Goal: Information Seeking & Learning: Learn about a topic

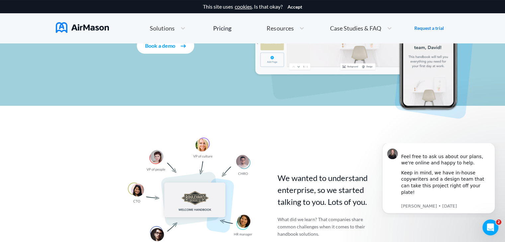
scroll to position [242, 0]
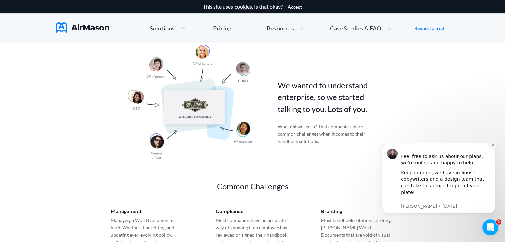
click at [492, 147] on icon "Dismiss notification" at bounding box center [493, 145] width 4 height 4
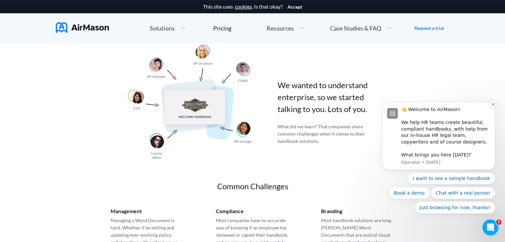
click at [491, 103] on icon "Dismiss notification" at bounding box center [493, 105] width 4 height 4
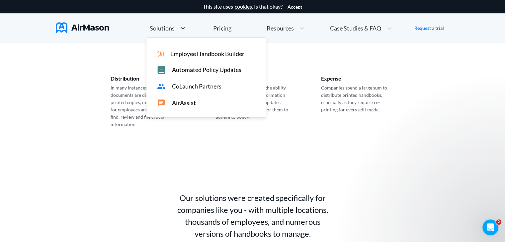
scroll to position [244, 0]
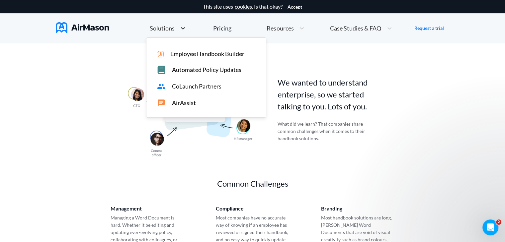
click at [183, 26] on icon at bounding box center [182, 28] width 7 height 7
click at [224, 29] on div "Pricing" at bounding box center [222, 28] width 18 height 6
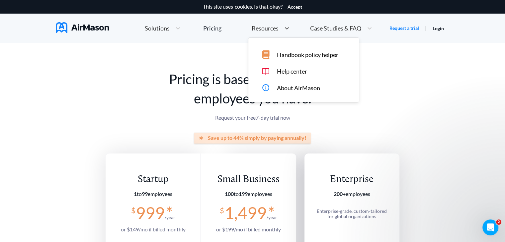
click at [266, 30] on span "Resources" at bounding box center [264, 28] width 27 height 6
click at [295, 55] on span "Handbook policy helper" at bounding box center [306, 54] width 61 height 7
click at [287, 28] on icon at bounding box center [287, 28] width 4 height 2
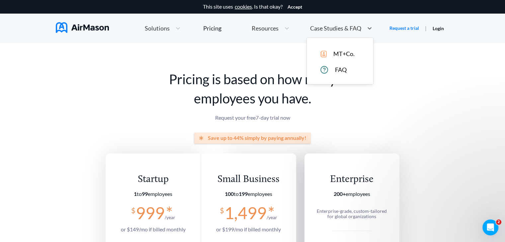
click at [336, 24] on div "Case Studies & FAQ" at bounding box center [335, 28] width 57 height 8
click at [340, 52] on span "MT+Co." at bounding box center [343, 53] width 21 height 7
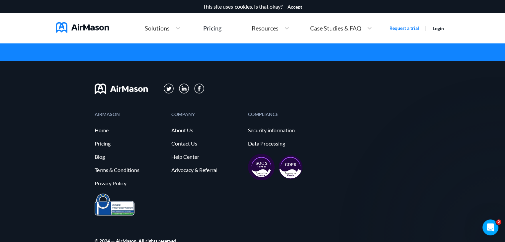
scroll to position [1905, 0]
